Goal: Information Seeking & Learning: Learn about a topic

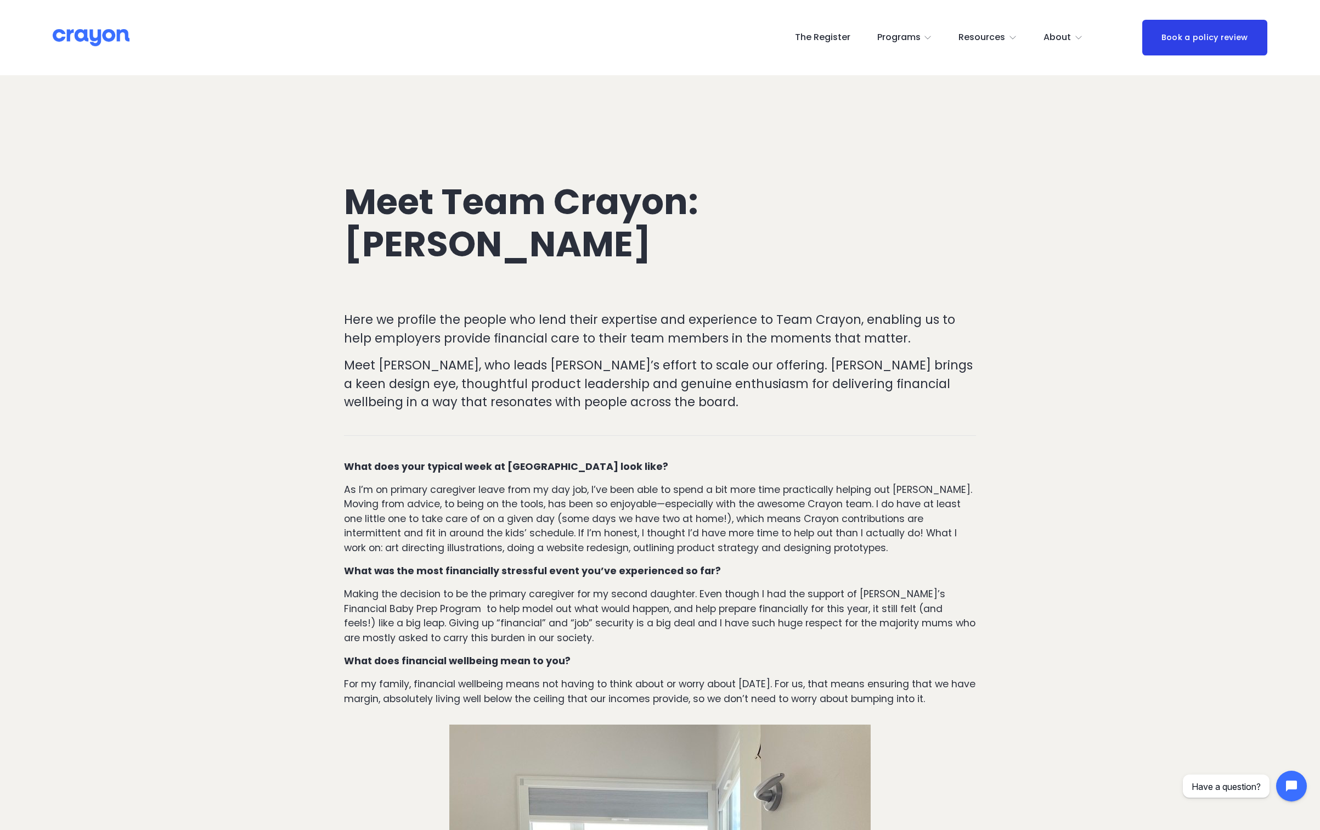
click at [585, 379] on p "Meet [PERSON_NAME], who leads [PERSON_NAME]’s effort to scale our offering. [PE…" at bounding box center [660, 383] width 632 height 55
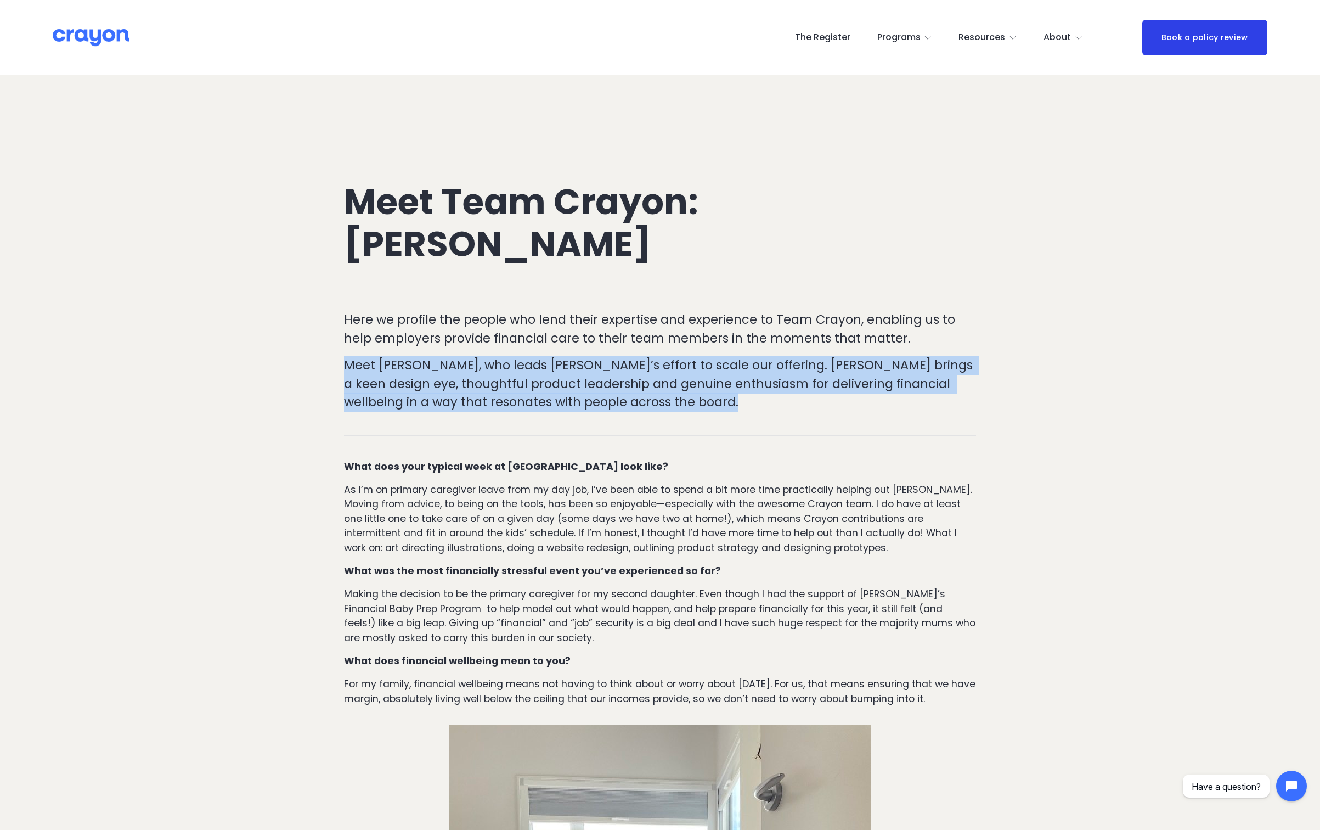
click at [585, 379] on p "Meet [PERSON_NAME], who leads [PERSON_NAME]’s effort to scale our offering. [PE…" at bounding box center [660, 383] width 632 height 55
click at [509, 382] on p "Meet [PERSON_NAME], who leads [PERSON_NAME]’s effort to scale our offering. [PE…" at bounding box center [660, 383] width 632 height 55
drag, startPoint x: 504, startPoint y: 399, endPoint x: 475, endPoint y: 362, distance: 47.6
click at [477, 366] on p "Meet [PERSON_NAME], who leads [PERSON_NAME]’s effort to scale our offering. [PE…" at bounding box center [660, 383] width 632 height 55
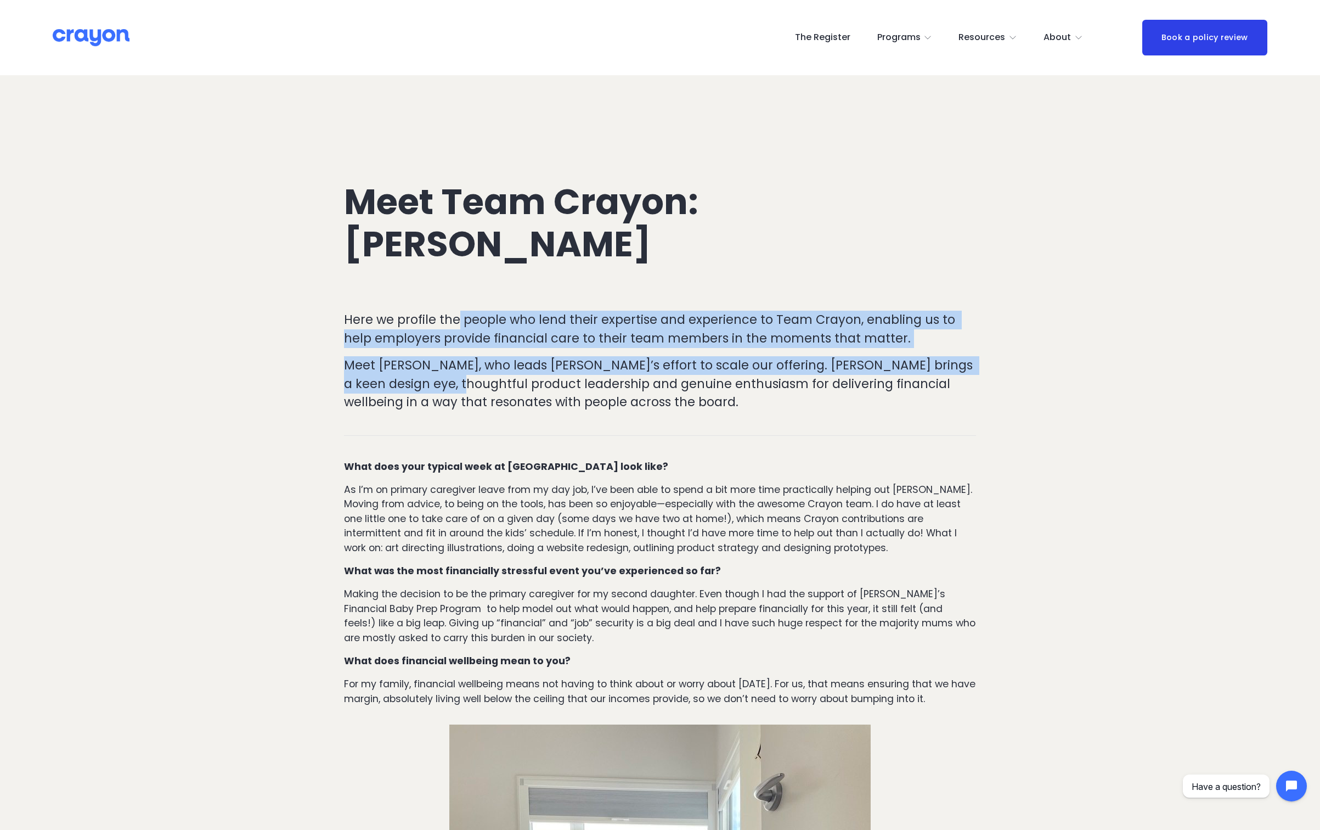
drag, startPoint x: 459, startPoint y: 325, endPoint x: 488, endPoint y: 396, distance: 77.0
click at [485, 392] on div "Here we profile the people who lend their expertise and experience to Team Cray…" at bounding box center [660, 361] width 632 height 101
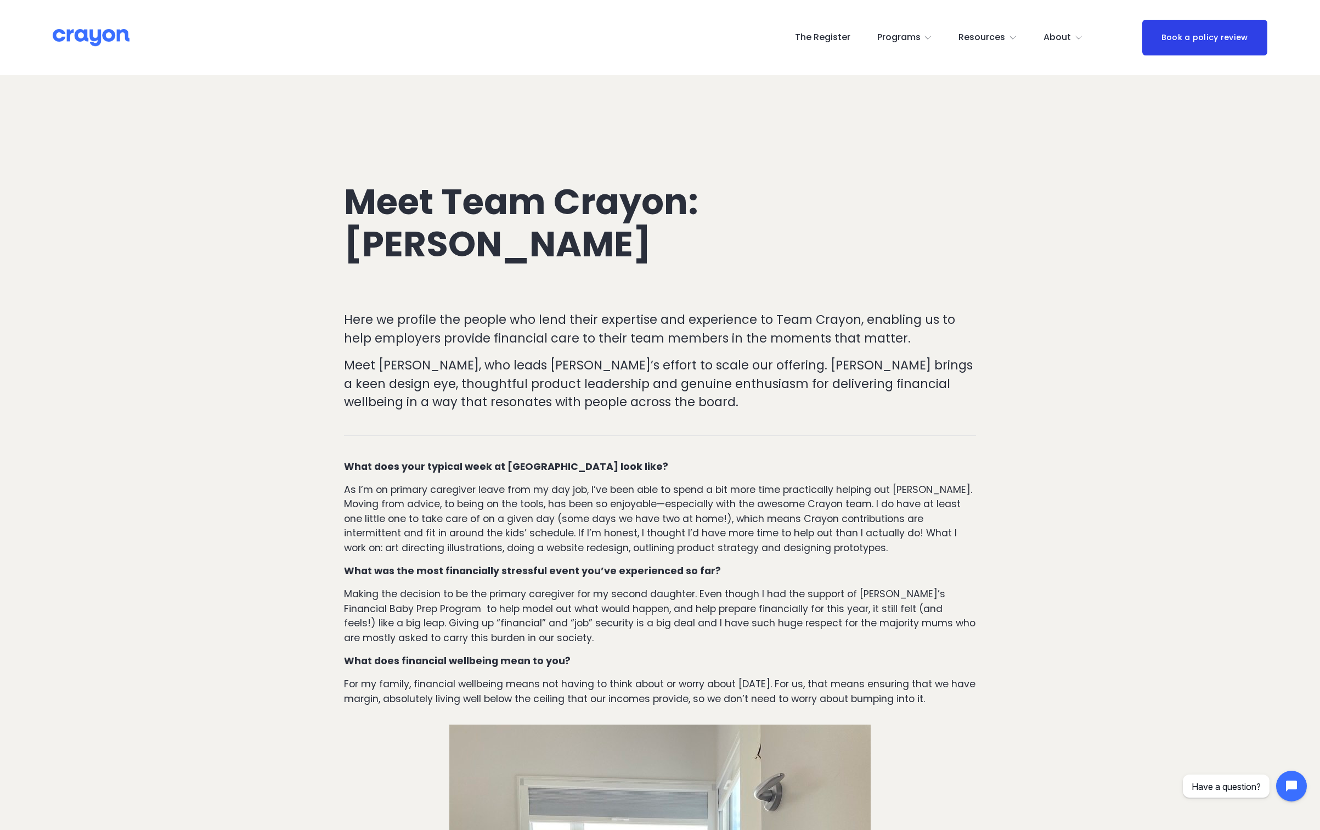
click at [488, 396] on p "Meet [PERSON_NAME], who leads [PERSON_NAME]’s effort to scale our offering. [PE…" at bounding box center [660, 383] width 632 height 55
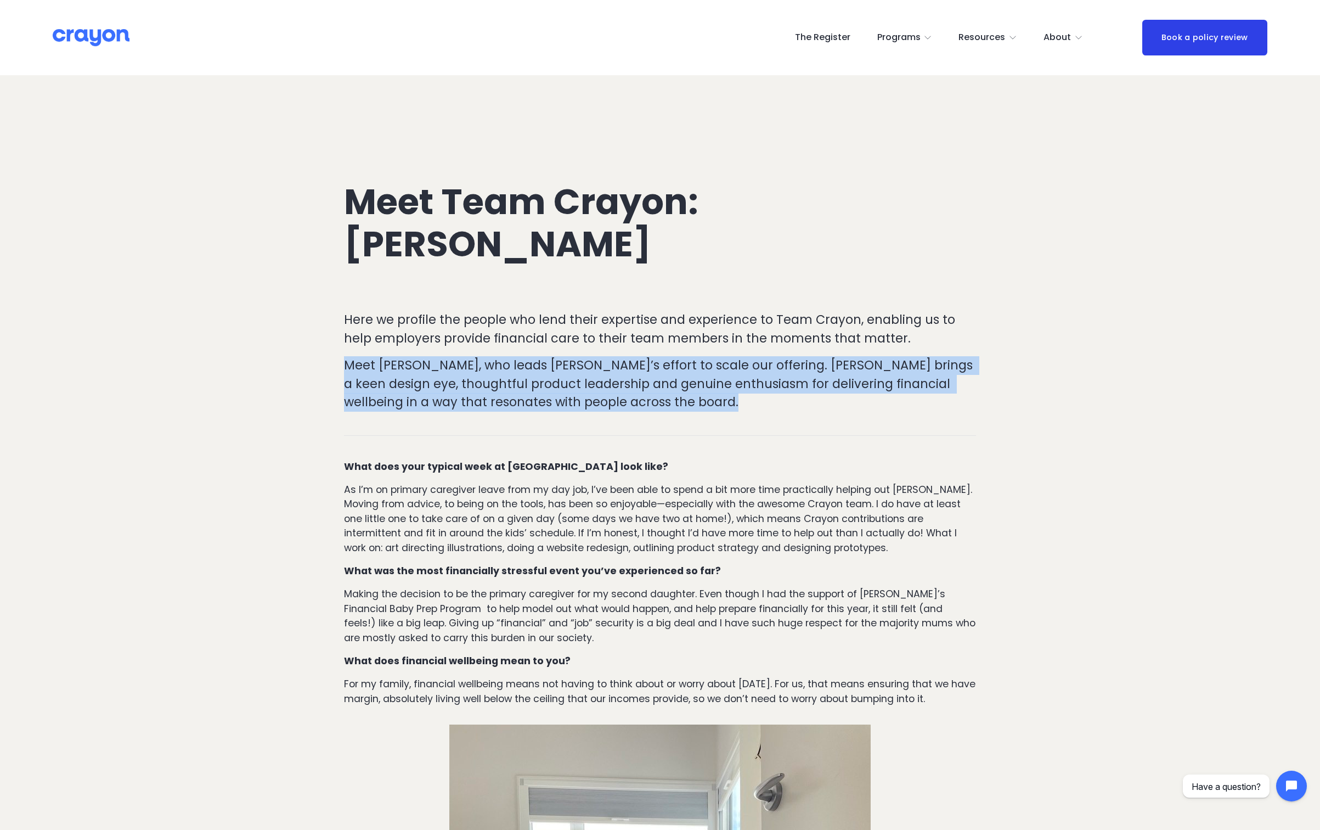
click at [488, 396] on p "Meet [PERSON_NAME], who leads [PERSON_NAME]’s effort to scale our offering. [PE…" at bounding box center [660, 383] width 632 height 55
click at [487, 401] on p "Meet [PERSON_NAME], who leads [PERSON_NAME]’s effort to scale our offering. [PE…" at bounding box center [660, 383] width 632 height 55
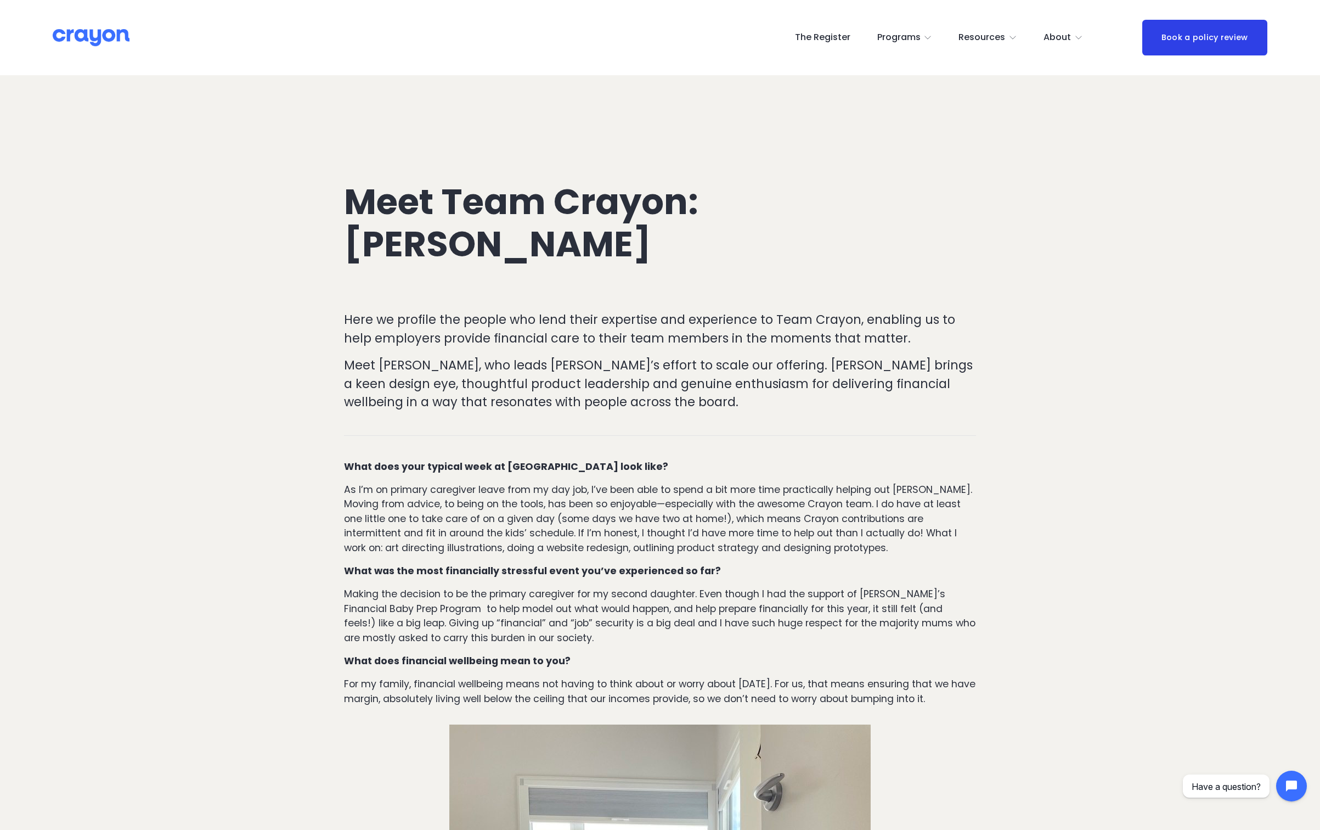
click at [467, 504] on p "As I’m on primary caregiver leave from my day job, I’ve been able to spend a bi…" at bounding box center [660, 518] width 632 height 72
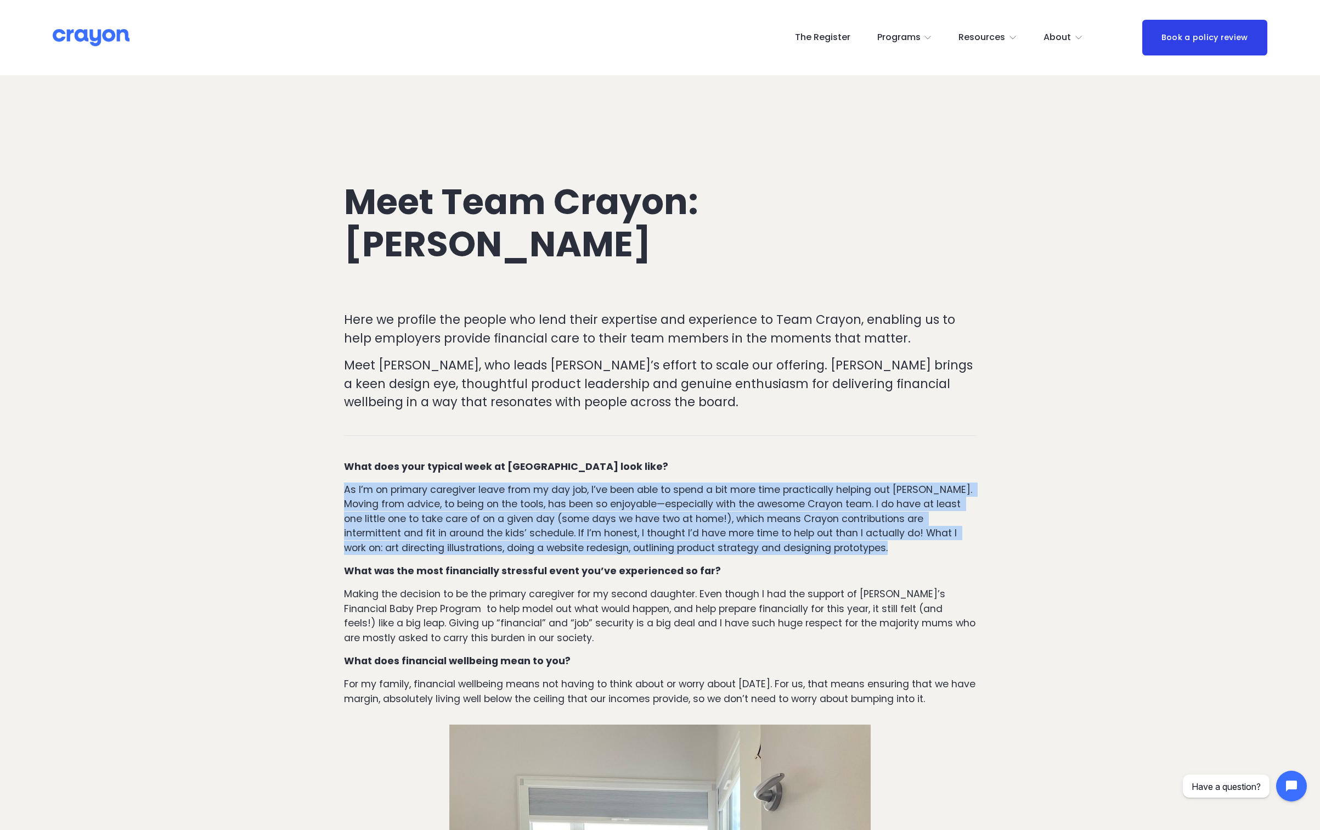
click at [467, 504] on p "As I’m on primary caregiver leave from my day job, I’ve been able to spend a bi…" at bounding box center [660, 518] width 632 height 72
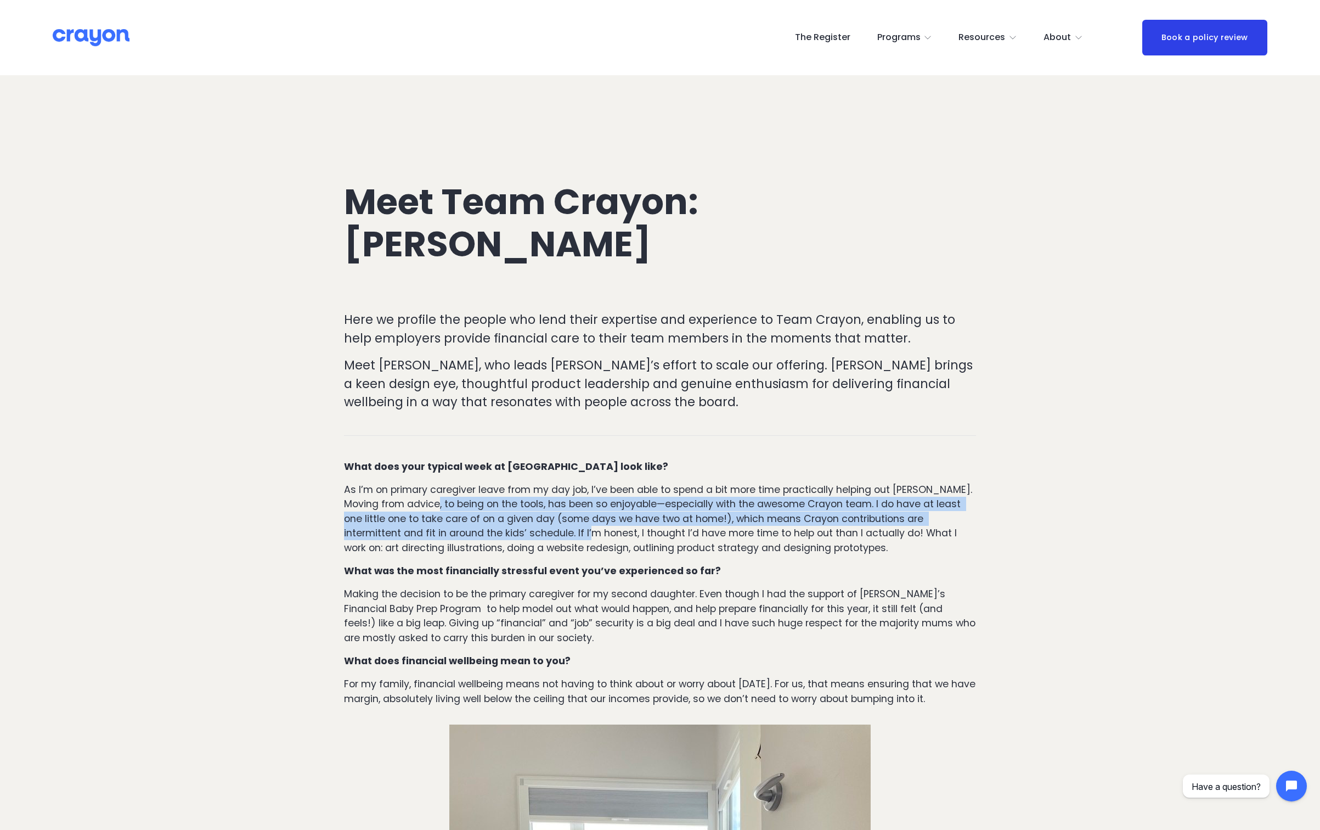
drag, startPoint x: 434, startPoint y: 506, endPoint x: 540, endPoint y: 536, distance: 110.0
click at [540, 536] on p "As I’m on primary caregiver leave from my day job, I’ve been able to spend a bi…" at bounding box center [660, 518] width 632 height 72
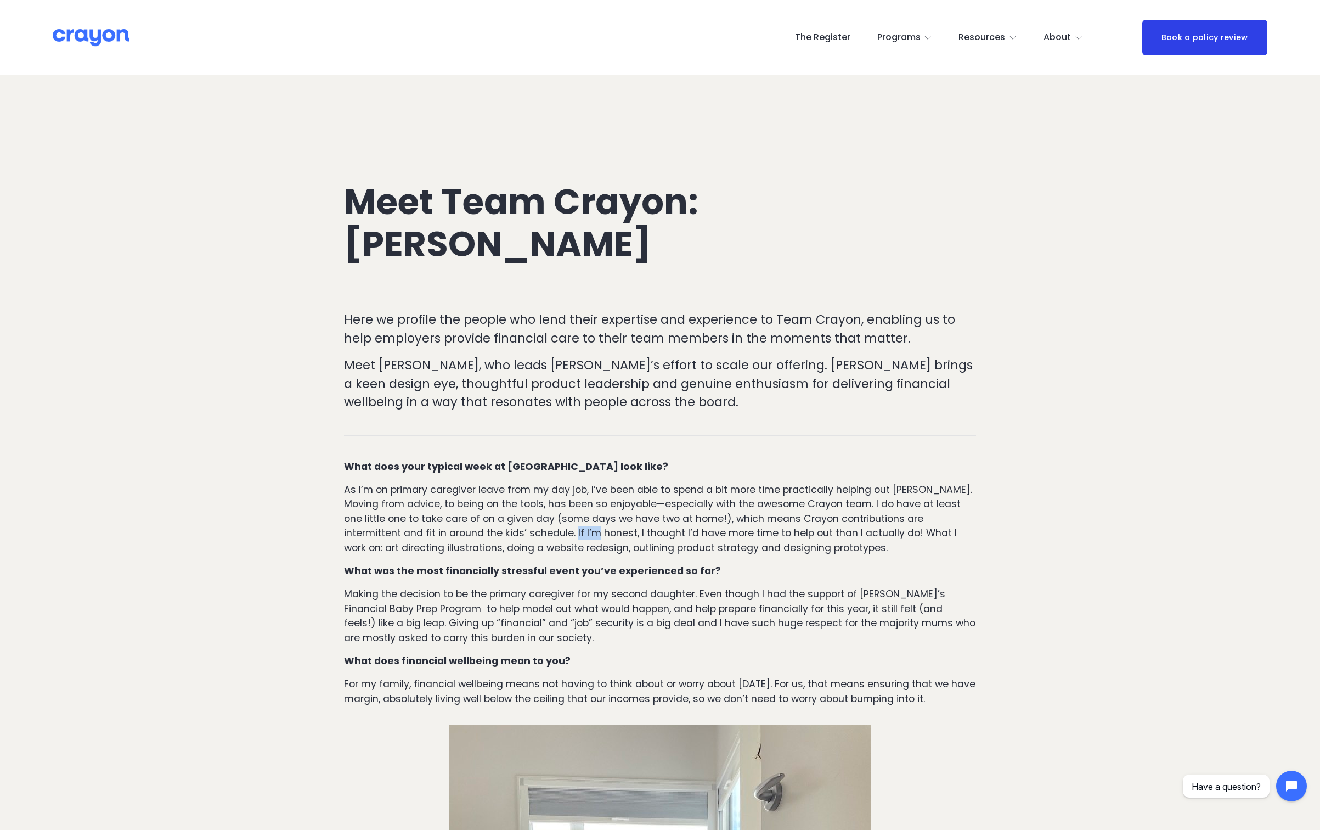
click at [540, 536] on p "As I’m on primary caregiver leave from my day job, I’ve been able to spend a bi…" at bounding box center [660, 518] width 632 height 72
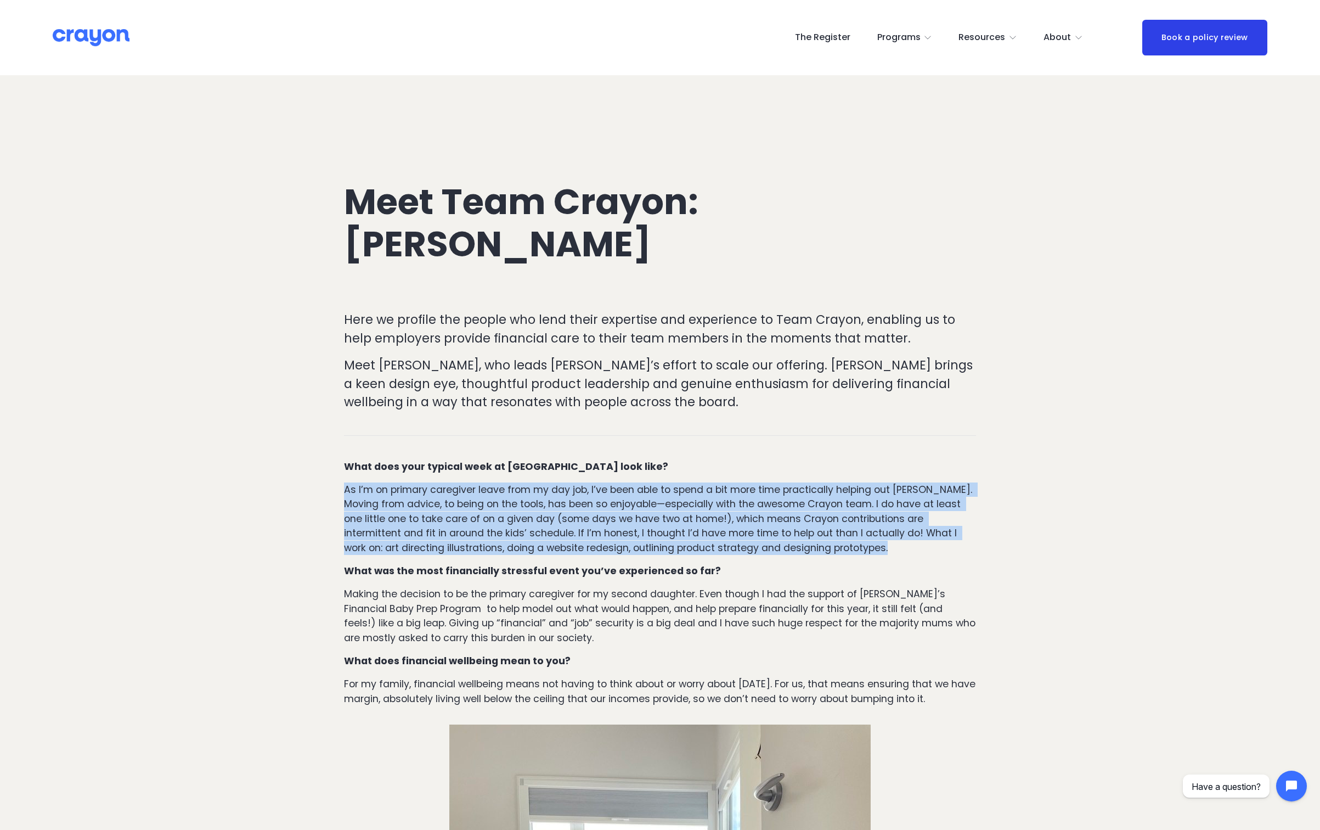
click at [540, 536] on p "As I’m on primary caregiver leave from my day job, I’ve been able to spend a bi…" at bounding box center [660, 518] width 632 height 72
click at [570, 542] on p "As I’m on primary caregiver leave from my day job, I’ve been able to spend a bi…" at bounding box center [660, 518] width 632 height 72
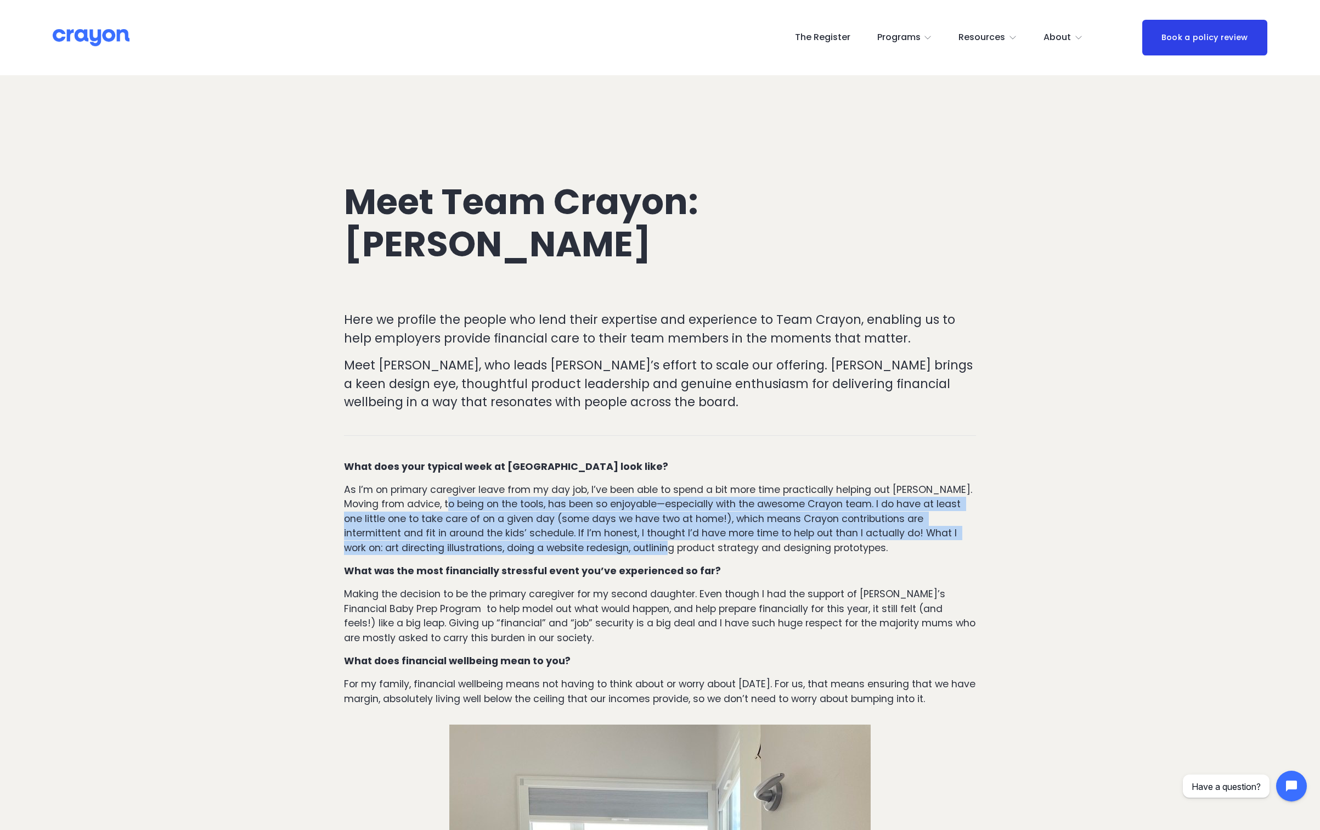
drag, startPoint x: 605, startPoint y: 542, endPoint x: 448, endPoint y: 505, distance: 161.8
click at [448, 505] on p "As I’m on primary caregiver leave from my day job, I’ve been able to spend a bi…" at bounding box center [660, 518] width 632 height 72
drag, startPoint x: 420, startPoint y: 503, endPoint x: 552, endPoint y: 539, distance: 136.7
click at [552, 539] on p "As I’m on primary caregiver leave from my day job, I’ve been able to spend a bi…" at bounding box center [660, 518] width 632 height 72
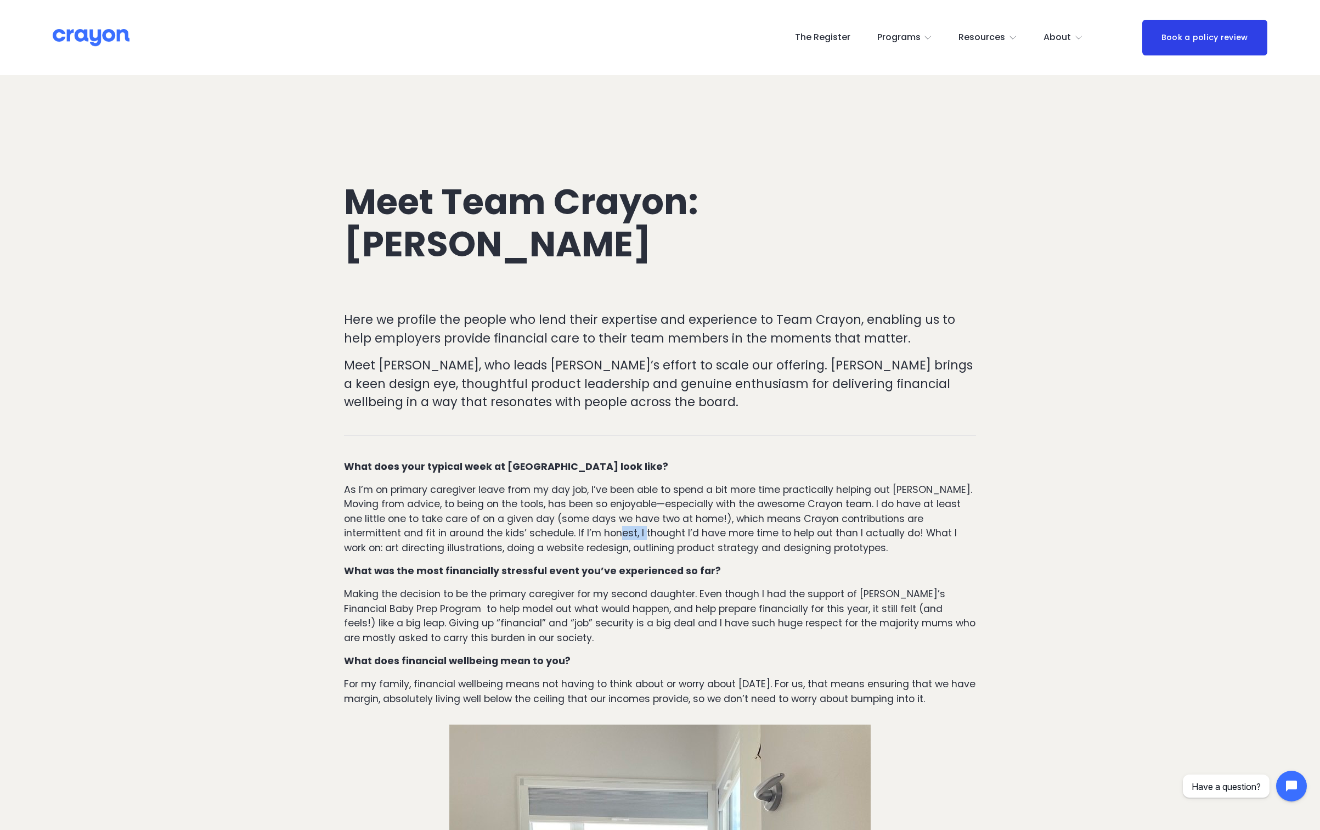
click at [552, 539] on p "As I’m on primary caregiver leave from my day job, I’ve been able to spend a bi…" at bounding box center [660, 518] width 632 height 72
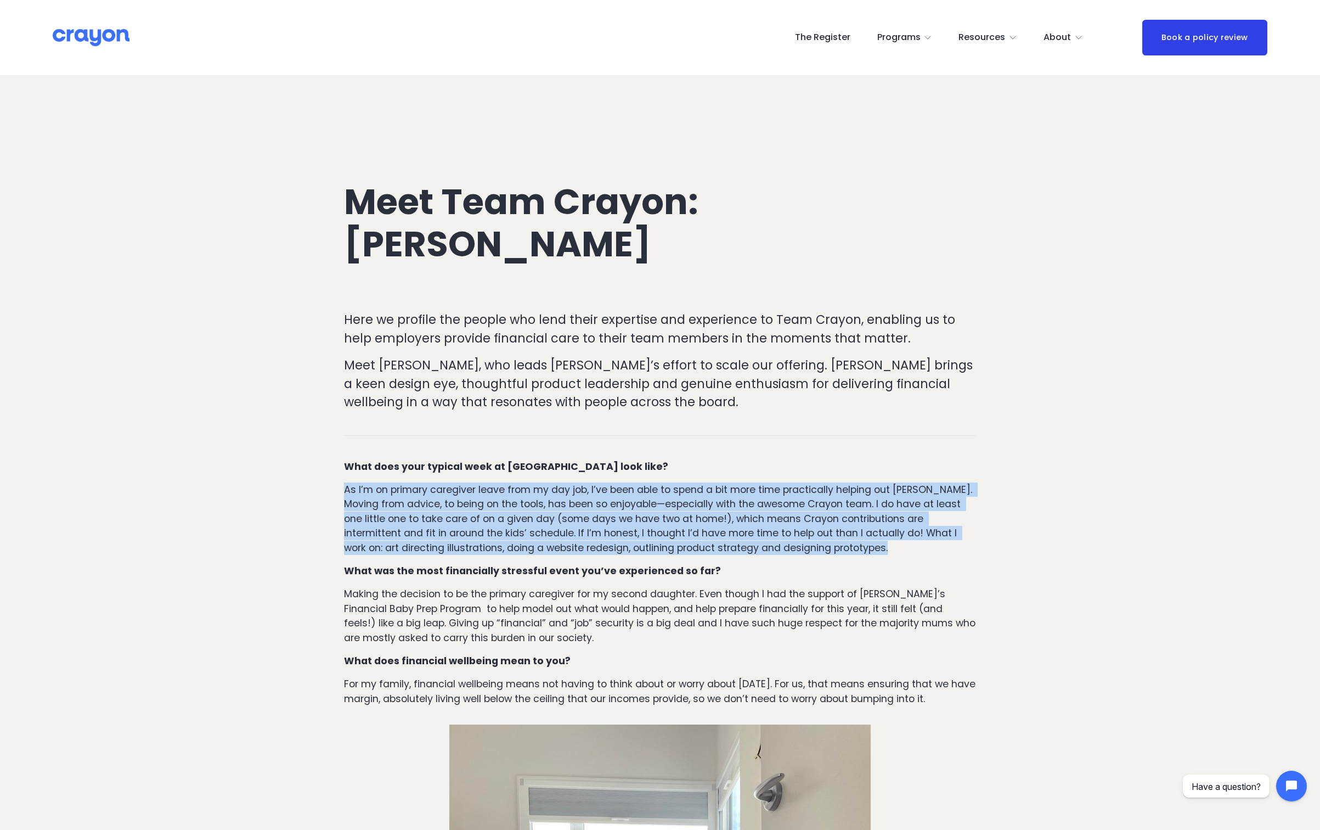
click at [552, 539] on p "As I’m on primary caregiver leave from my day job, I’ve been able to spend a bi…" at bounding box center [660, 518] width 632 height 72
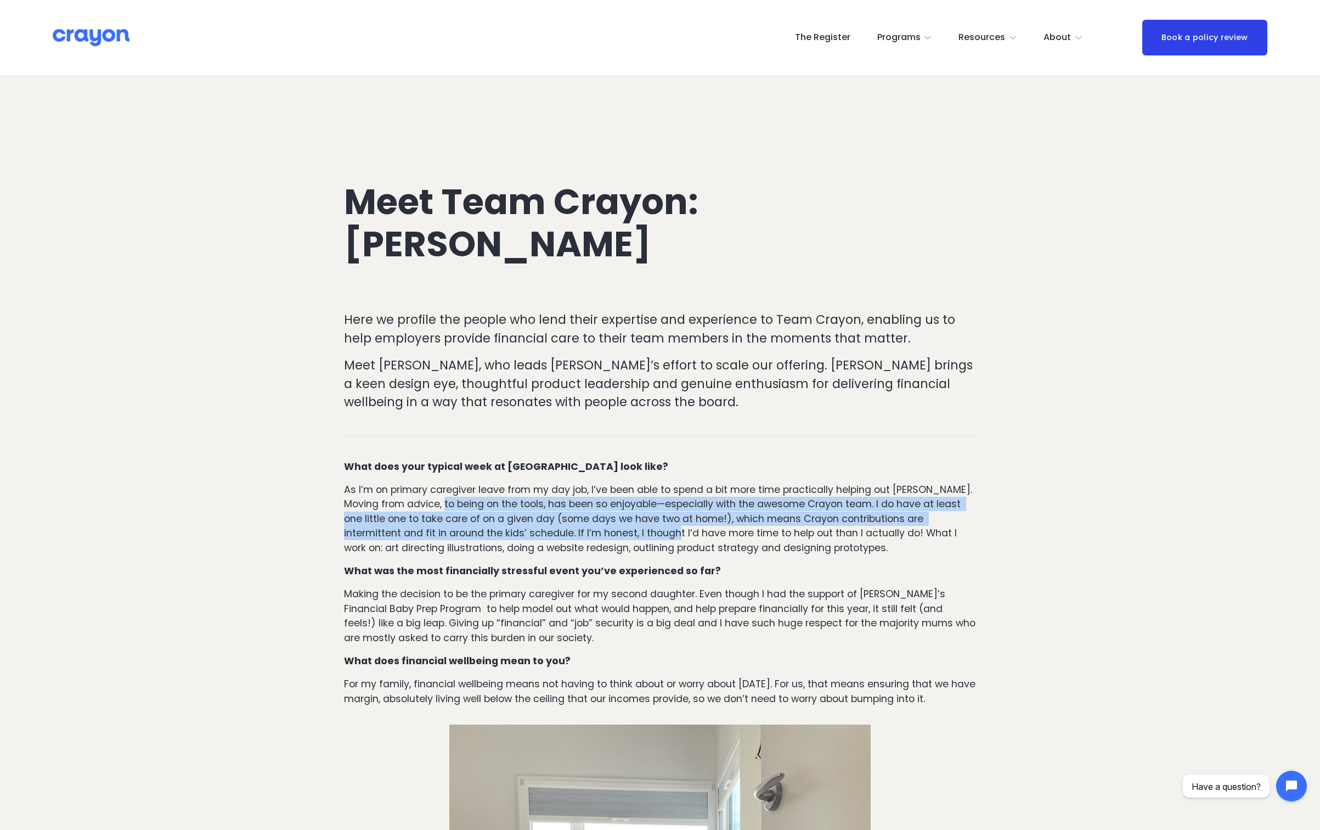
drag, startPoint x: 615, startPoint y: 534, endPoint x: 438, endPoint y: 506, distance: 179.3
click at [438, 506] on p "As I’m on primary caregiver leave from my day job, I’ve been able to spend a bi…" at bounding box center [660, 518] width 632 height 72
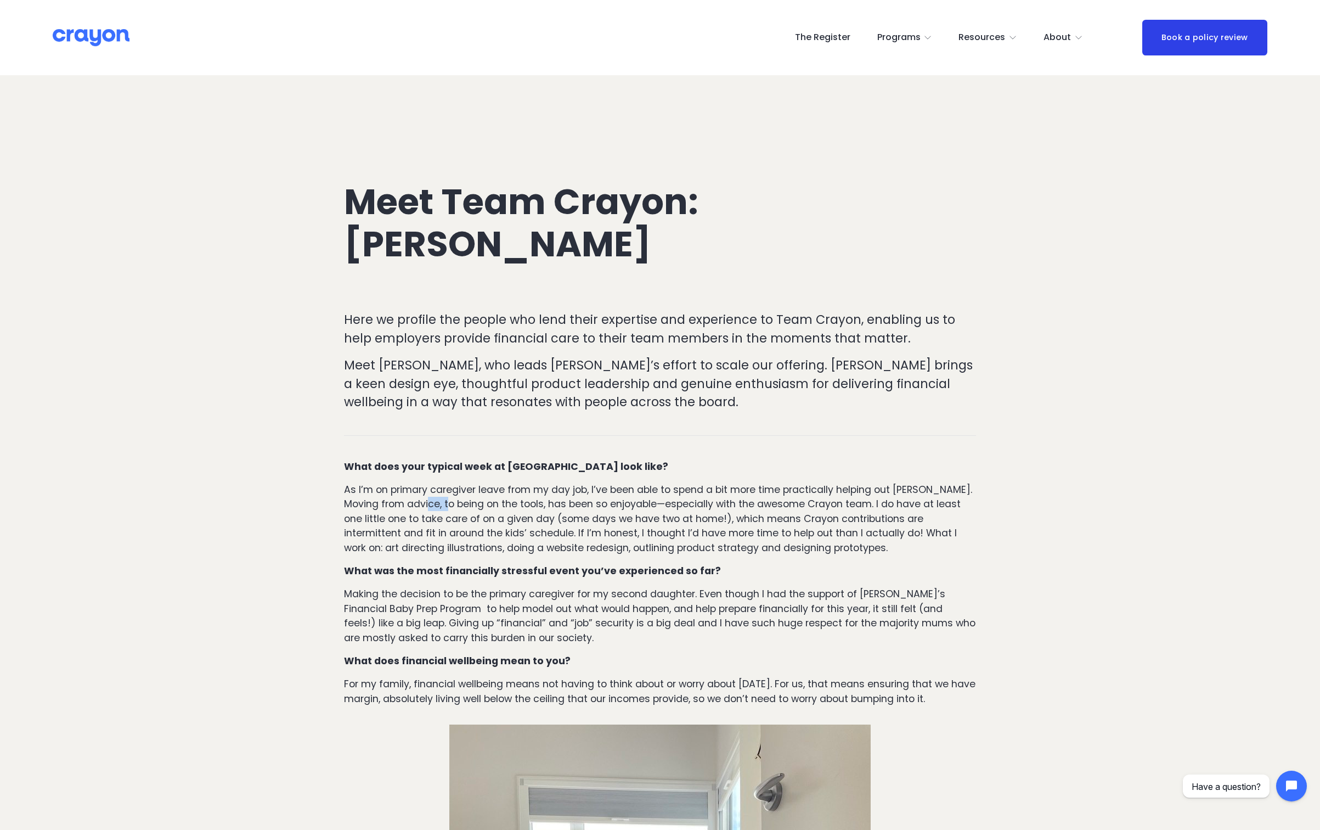
click at [438, 506] on p "As I’m on primary caregiver leave from my day job, I’ve been able to spend a bi…" at bounding box center [660, 518] width 632 height 72
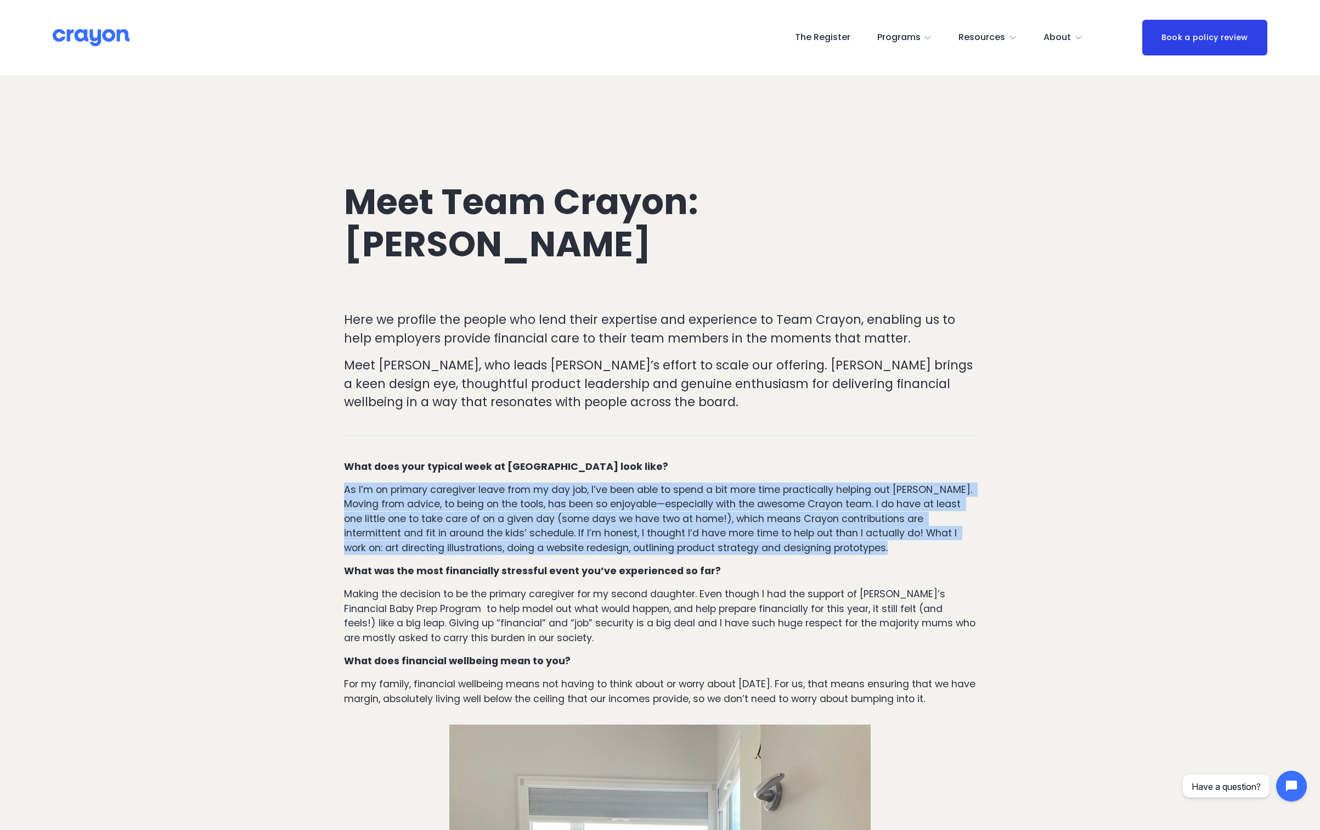
click at [438, 506] on p "As I’m on primary caregiver leave from my day job, I’ve been able to spend a bi…" at bounding box center [660, 518] width 632 height 72
click at [436, 511] on p "As I’m on primary caregiver leave from my day job, I’ve been able to spend a bi…" at bounding box center [660, 518] width 632 height 72
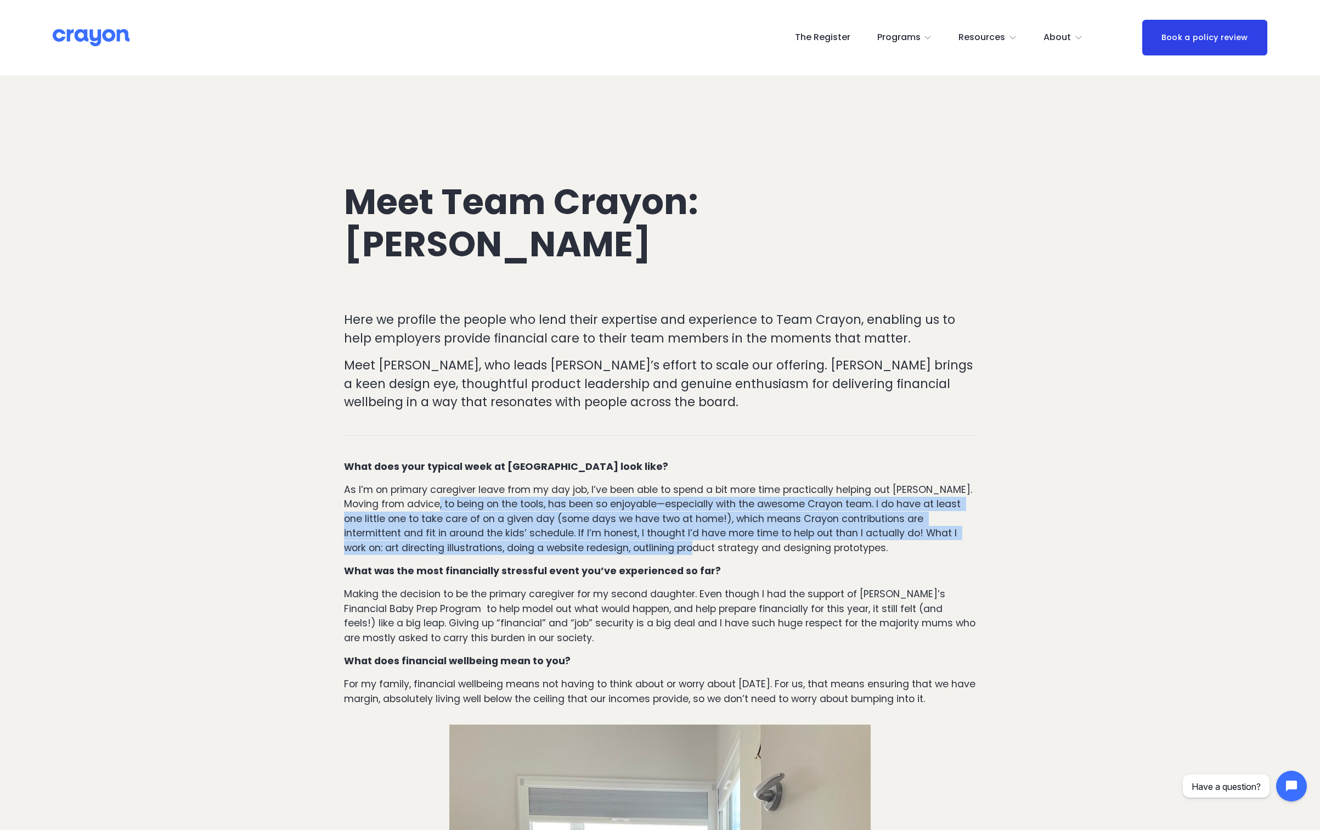
drag, startPoint x: 431, startPoint y: 510, endPoint x: 624, endPoint y: 545, distance: 196.2
click at [624, 545] on p "As I’m on primary caregiver leave from my day job, I’ve been able to spend a bi…" at bounding box center [660, 518] width 632 height 72
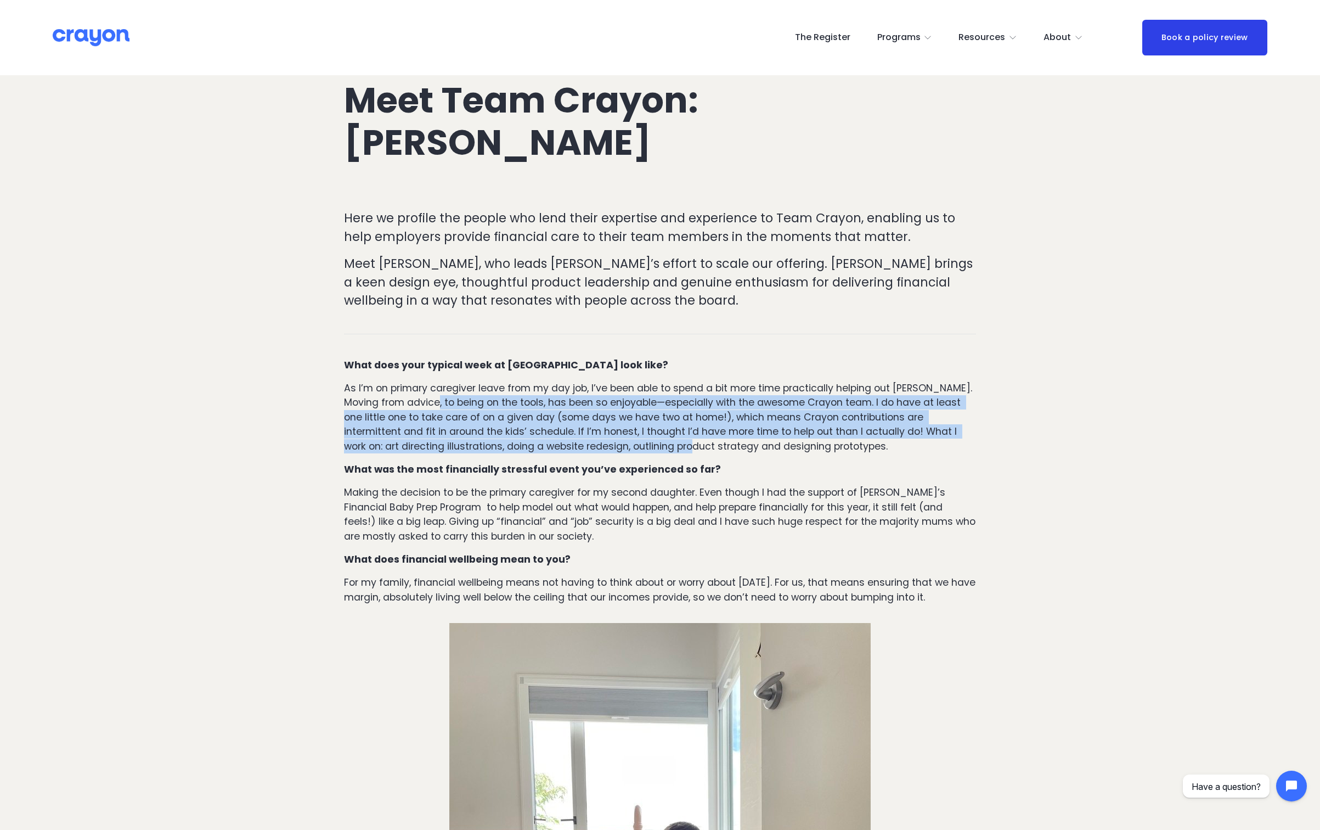
scroll to position [108, 0]
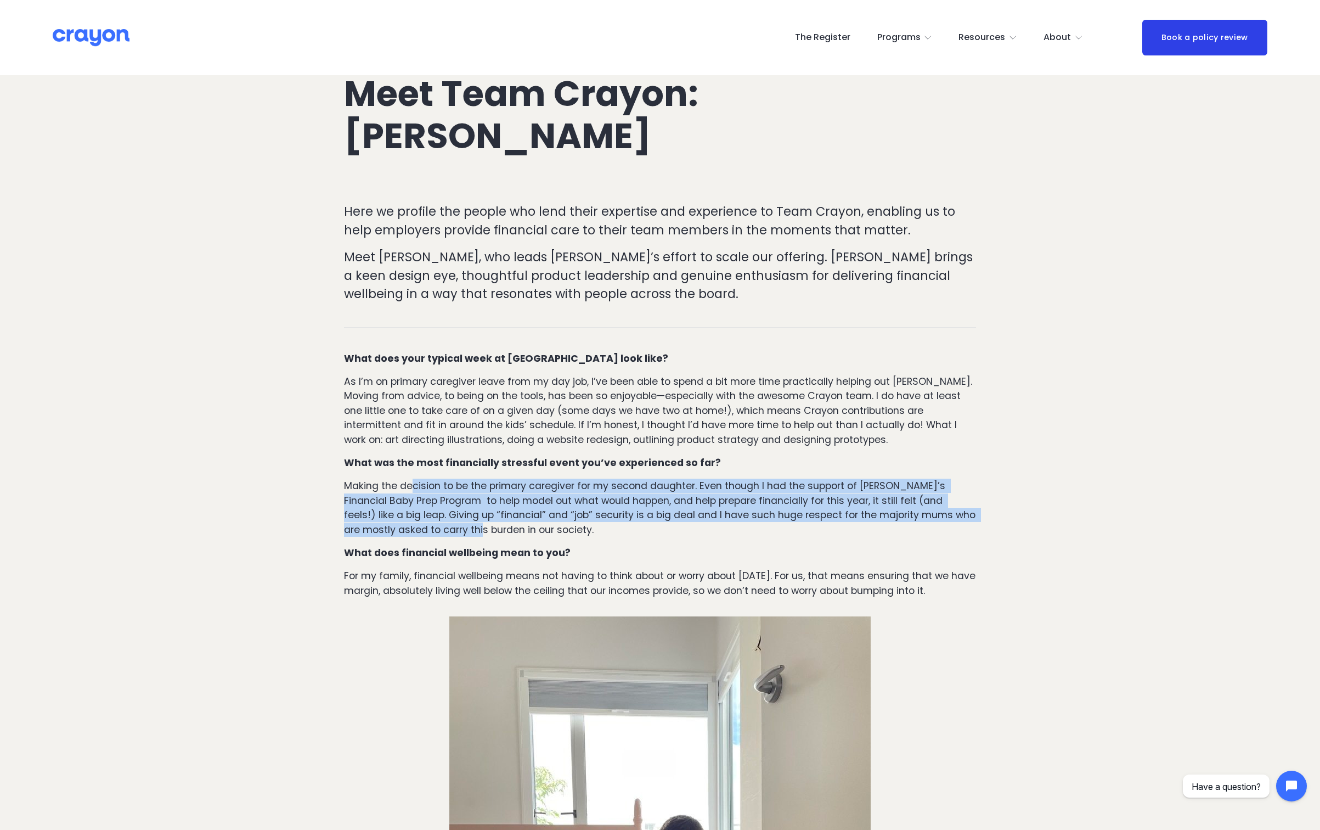
drag, startPoint x: 466, startPoint y: 526, endPoint x: 412, endPoint y: 492, distance: 63.9
click at [412, 492] on p "Making the decision to be the primary caregiver for my second daughter. Even th…" at bounding box center [660, 507] width 632 height 58
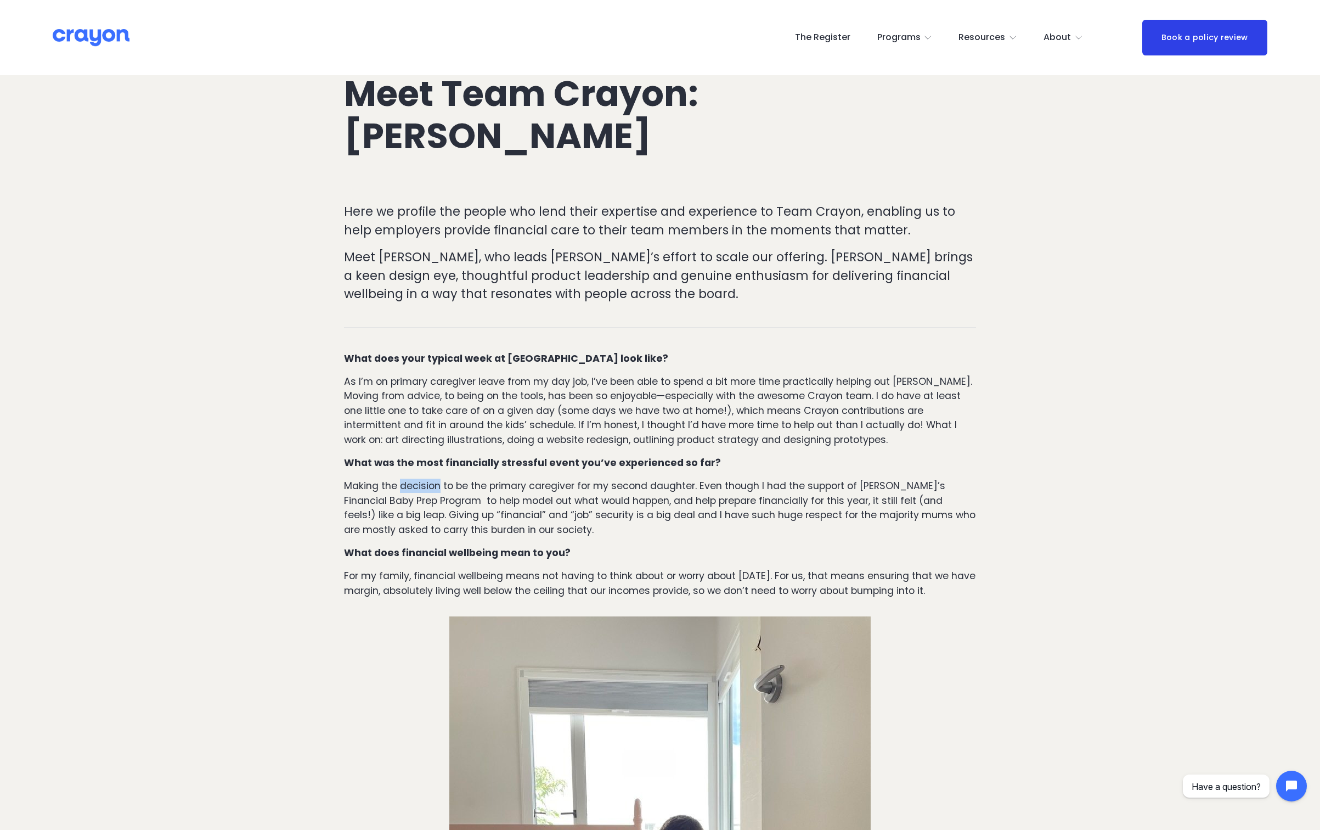
click at [412, 492] on p "Making the decision to be the primary caregiver for my second daughter. Even th…" at bounding box center [660, 507] width 632 height 58
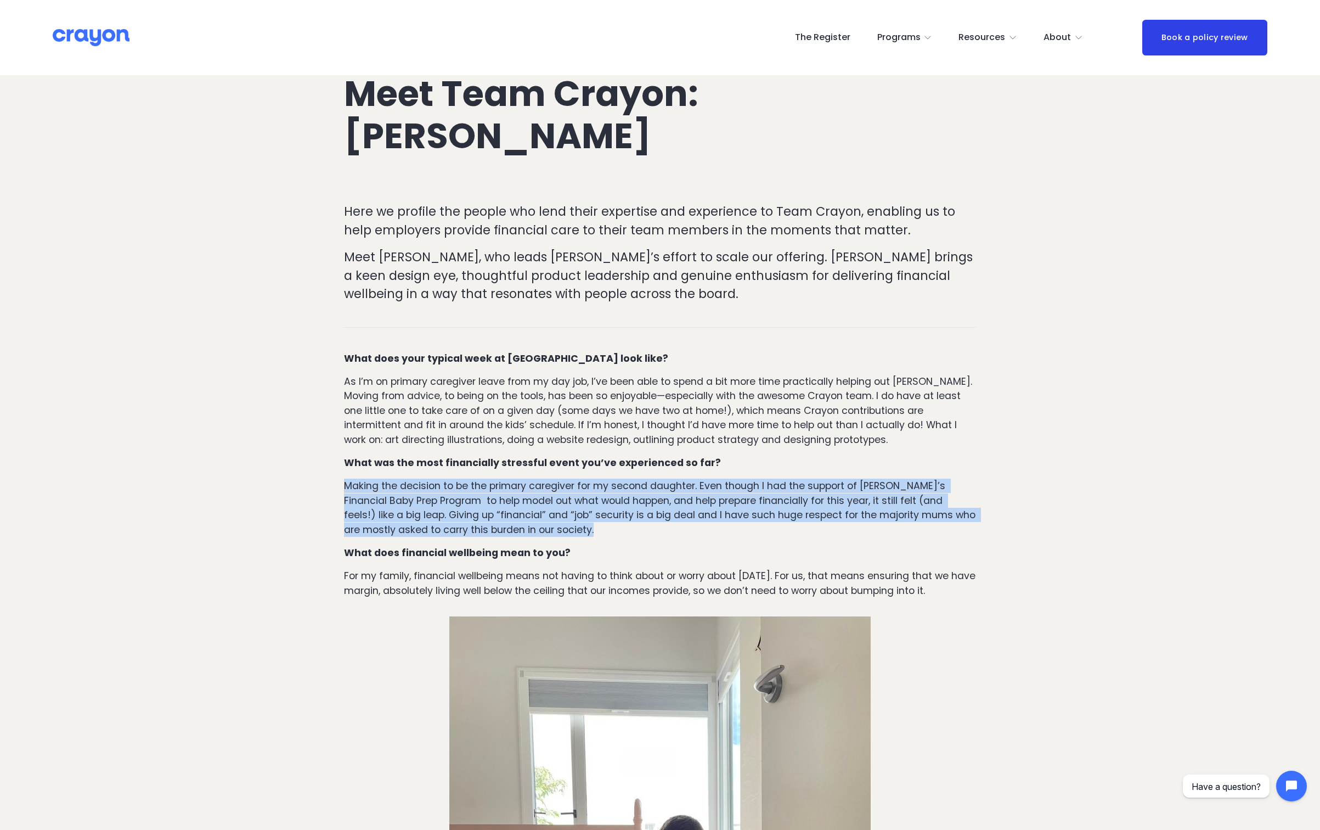
click at [412, 492] on p "Making the decision to be the primary caregiver for my second daughter. Even th…" at bounding box center [660, 507] width 632 height 58
click at [412, 504] on p "Making the decision to be the primary caregiver for my second daughter. Even th…" at bounding box center [660, 507] width 632 height 58
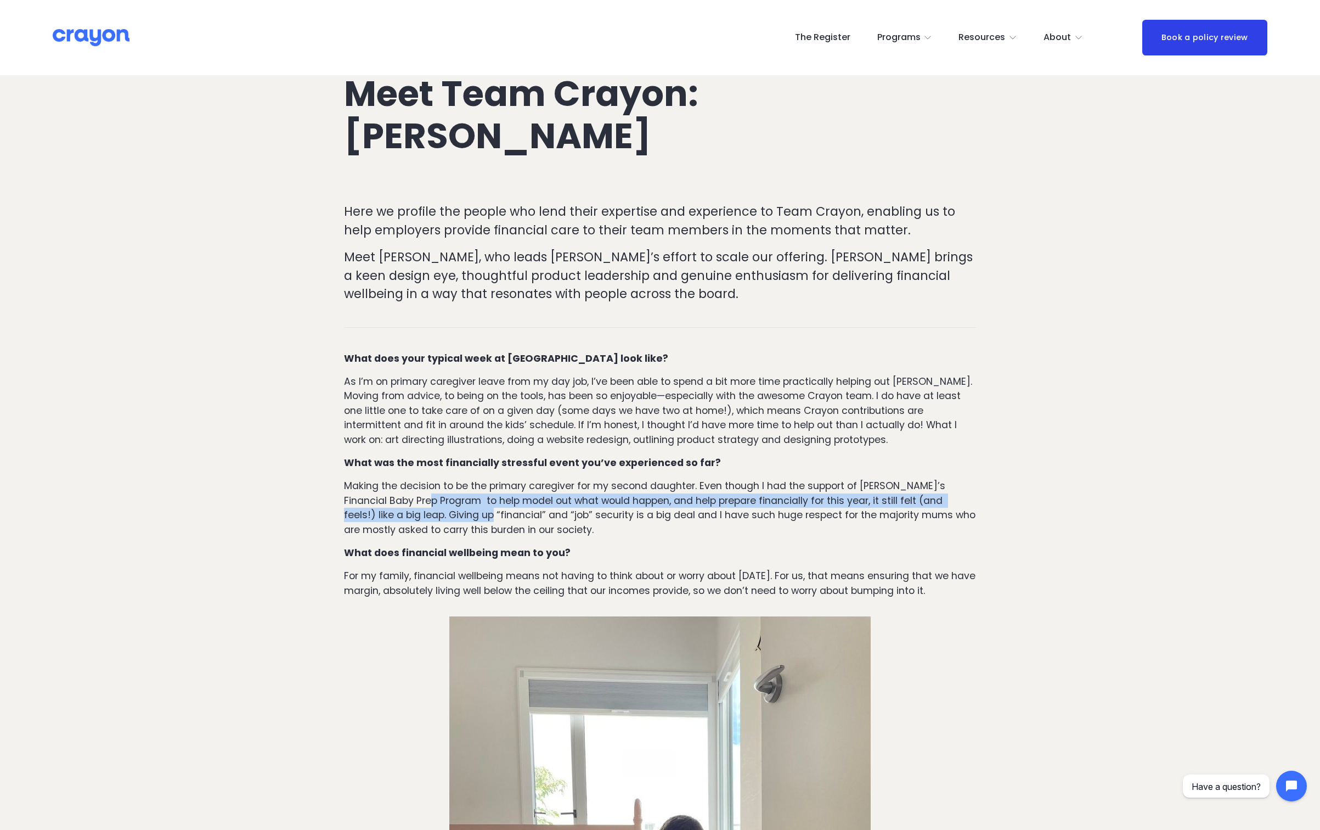
drag, startPoint x: 396, startPoint y: 505, endPoint x: 449, endPoint y: 516, distance: 53.7
click at [449, 516] on p "Making the decision to be the primary caregiver for my second daughter. Even th…" at bounding box center [660, 507] width 632 height 58
drag, startPoint x: 474, startPoint y: 517, endPoint x: 436, endPoint y: 505, distance: 40.3
click at [436, 505] on p "Making the decision to be the primary caregiver for my second daughter. Even th…" at bounding box center [660, 507] width 632 height 58
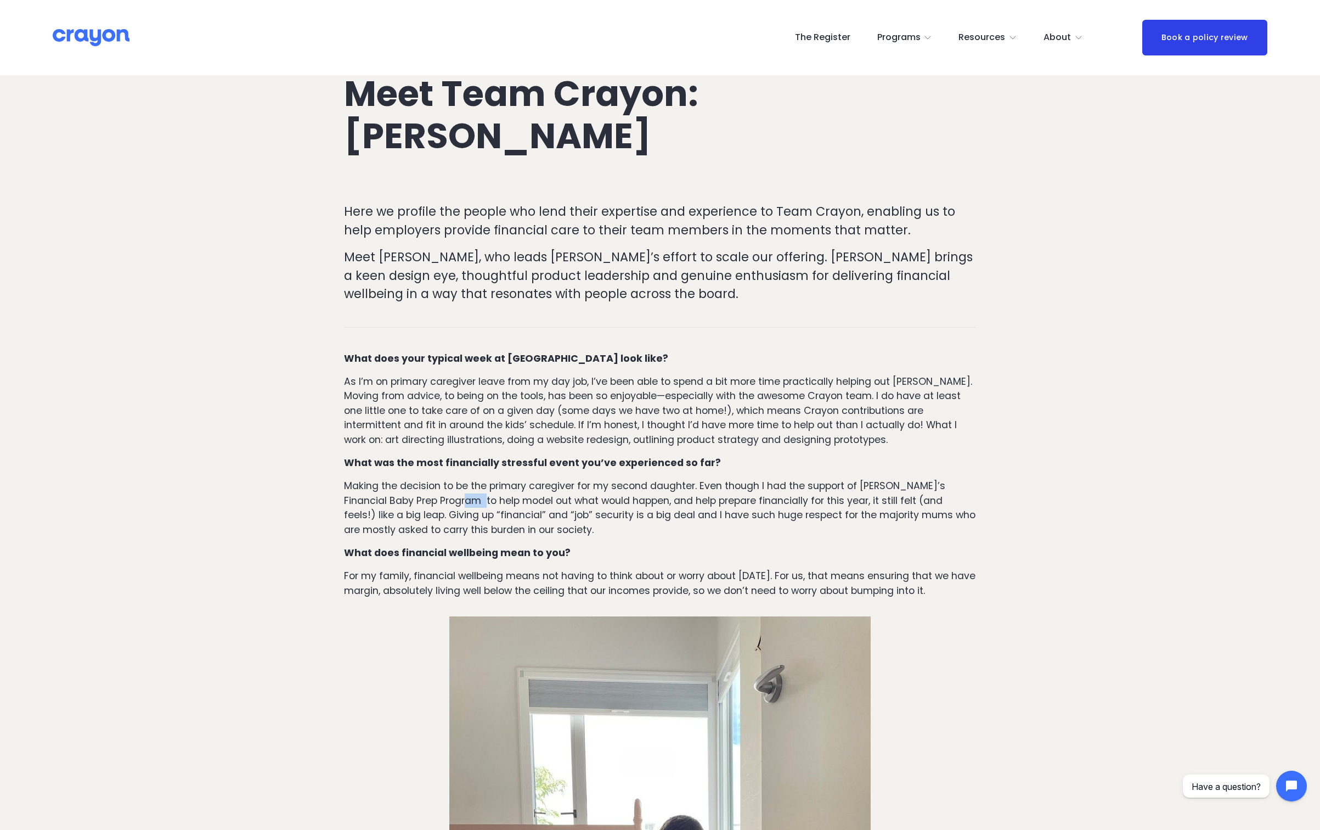
click at [436, 505] on p "Making the decision to be the primary caregiver for my second daughter. Even th…" at bounding box center [660, 507] width 632 height 58
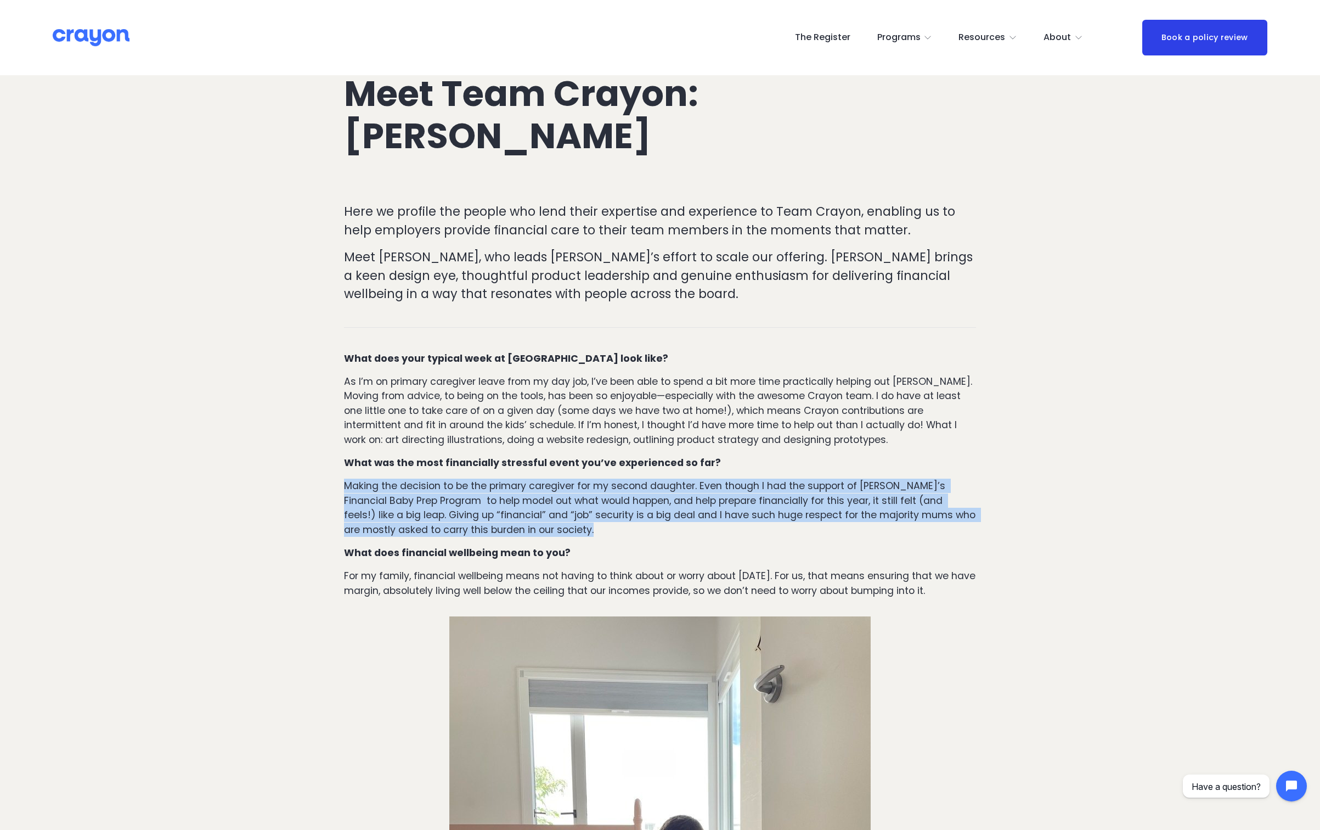
click at [436, 505] on p "Making the decision to be the primary caregiver for my second daughter. Even th…" at bounding box center [660, 507] width 632 height 58
click at [436, 506] on p "Making the decision to be the primary caregiver for my second daughter. Even th…" at bounding box center [660, 507] width 632 height 58
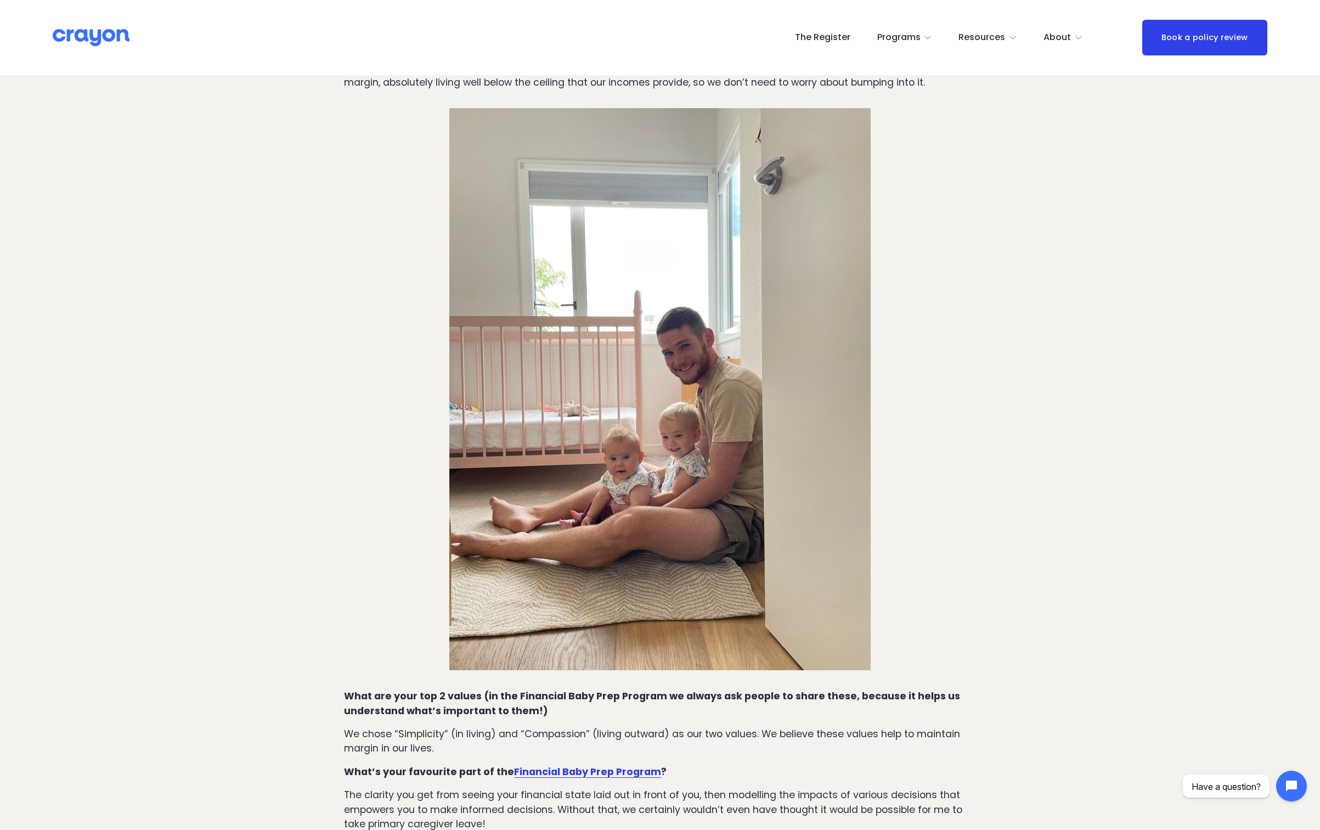
scroll to position [1009, 0]
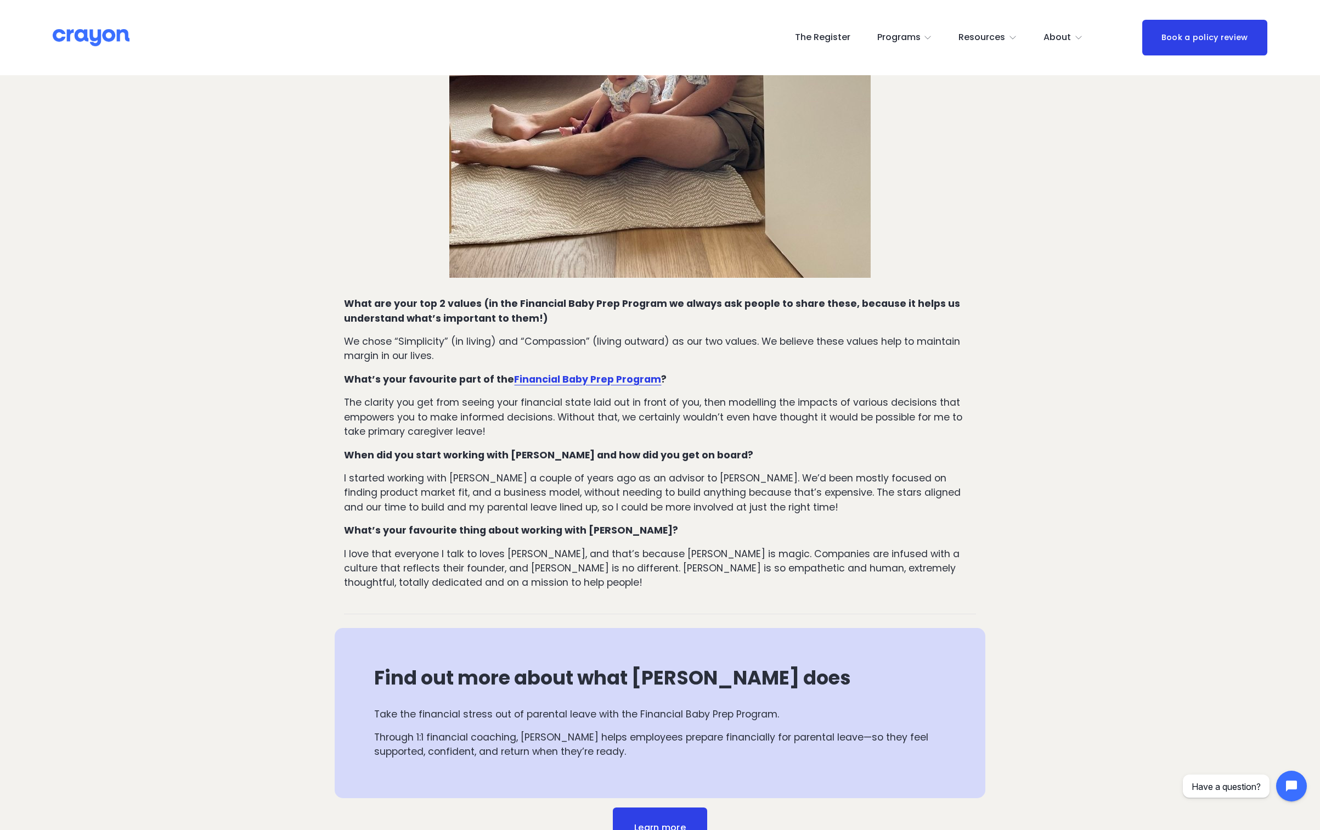
click at [364, 483] on p "I started working with [PERSON_NAME] a couple of years ago as an advisor to [PE…" at bounding box center [660, 492] width 632 height 43
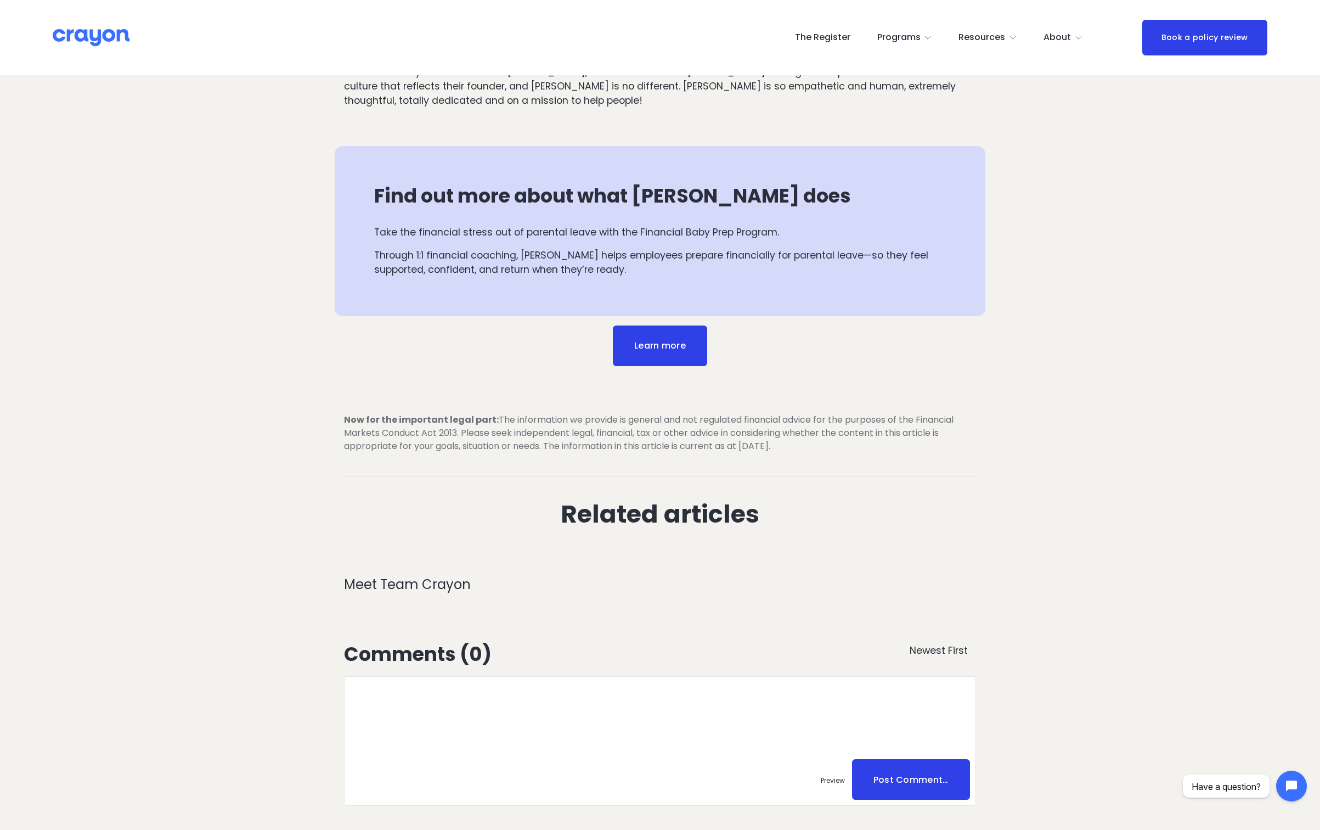
scroll to position [1530, 0]
